Goal: Find specific page/section: Find specific page/section

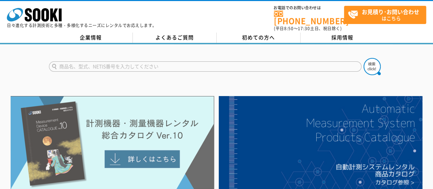
click at [138, 158] on img at bounding box center [113, 142] width 204 height 93
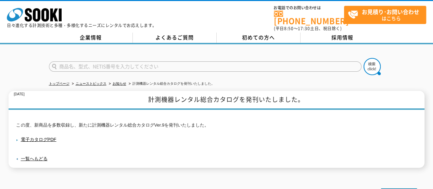
click at [88, 61] on input "text" at bounding box center [205, 66] width 313 height 10
type input "ｋ"
type input "傾斜計"
click at [364, 58] on button at bounding box center [372, 66] width 17 height 17
